Goal: Information Seeking & Learning: Understand process/instructions

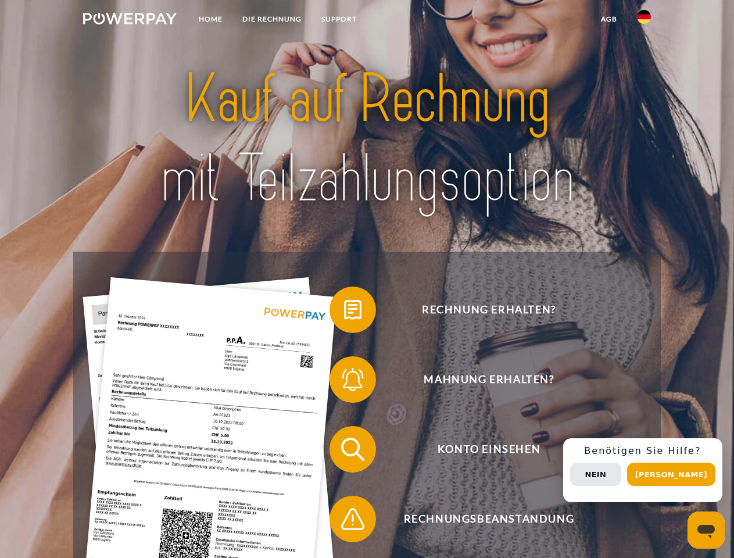
click at [130, 20] on img at bounding box center [130, 19] width 94 height 12
click at [644, 20] on img at bounding box center [644, 17] width 14 height 14
click at [609, 19] on link "agb" at bounding box center [609, 19] width 36 height 21
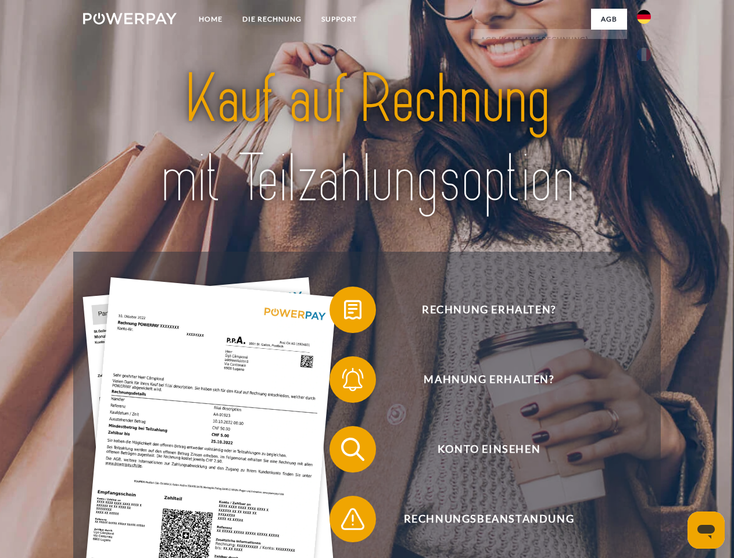
click at [344, 312] on span at bounding box center [335, 310] width 58 height 58
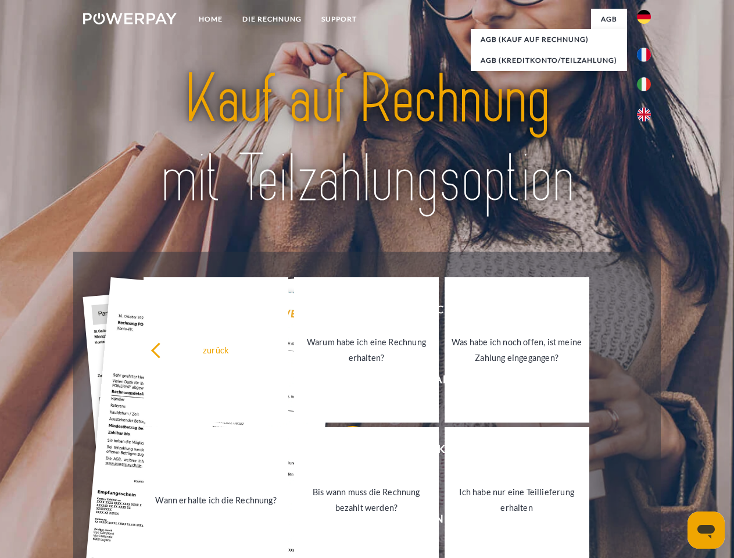
click at [344, 382] on link "Warum habe ich eine Rechnung erhalten?" at bounding box center [366, 349] width 145 height 145
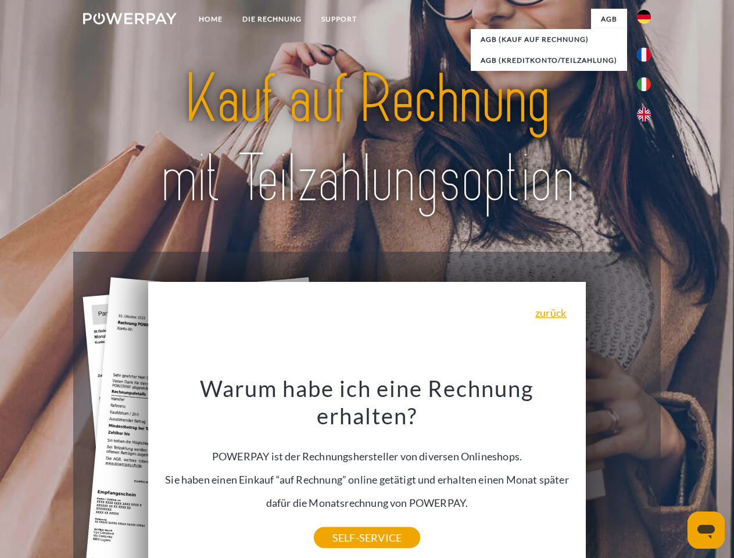
click at [344, 521] on div "Warum habe ich eine Rechnung erhalten? POWERPAY ist der Rechnungshersteller von…" at bounding box center [367, 455] width 424 height 163
click at [647, 470] on div "Rechnung erhalten? Mahnung erhalten? Konto einsehen" at bounding box center [366, 484] width 587 height 465
click at [619, 473] on span "Konto einsehen" at bounding box center [488, 449] width 285 height 47
click at [676, 474] on header "Home DIE RECHNUNG SUPPORT" at bounding box center [367, 401] width 734 height 803
